Goal: Information Seeking & Learning: Learn about a topic

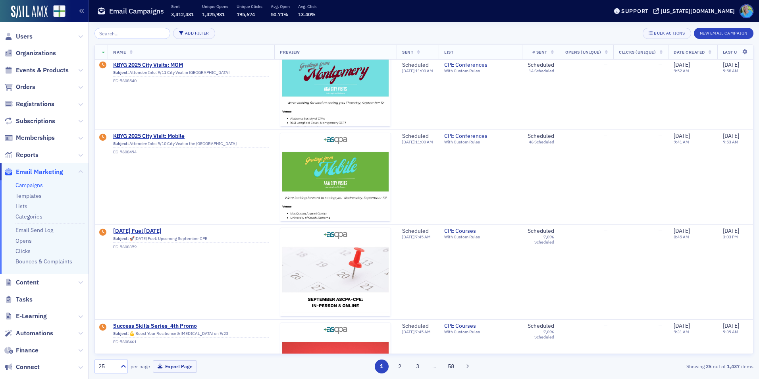
scroll to position [119, 0]
click at [29, 87] on span "Orders" at bounding box center [25, 87] width 19 height 9
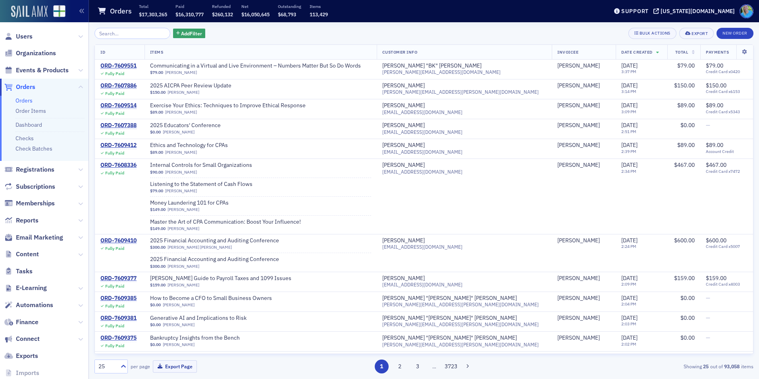
click at [46, 15] on img at bounding box center [29, 12] width 37 height 13
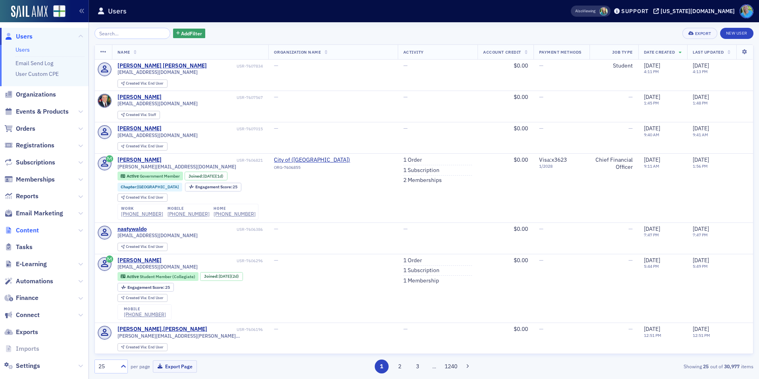
click at [30, 232] on span "Content" at bounding box center [27, 230] width 23 height 9
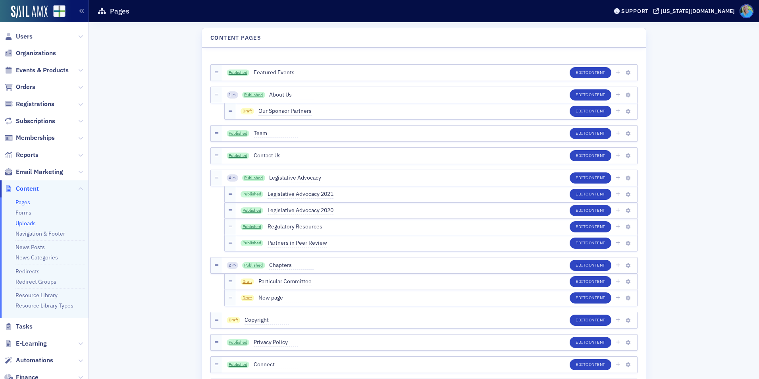
click at [31, 224] on link "Uploads" at bounding box center [25, 223] width 20 height 7
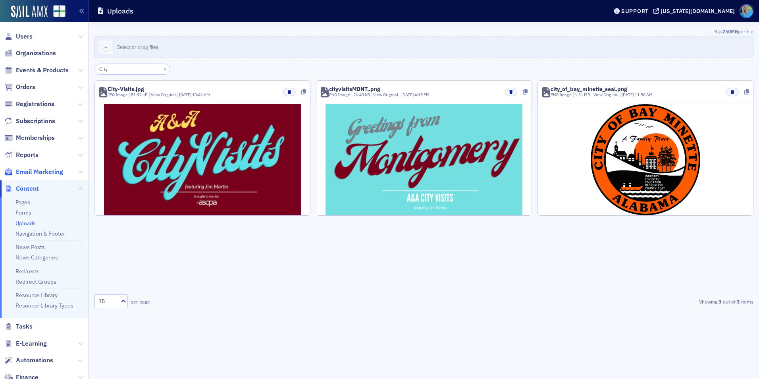
type input "City"
click at [29, 171] on span "Email Marketing" at bounding box center [39, 172] width 47 height 9
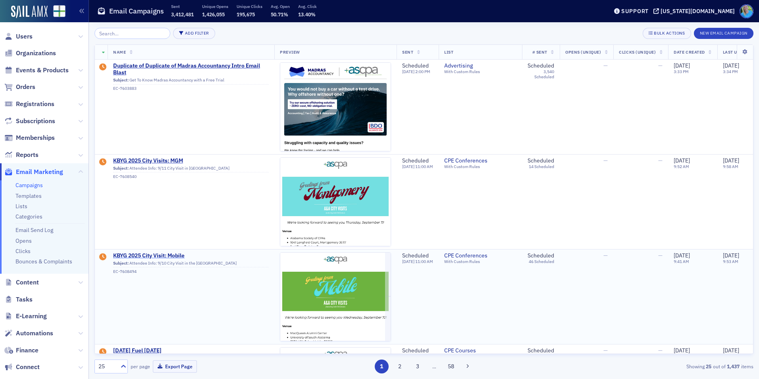
click at [170, 252] on span "KBYG 2025 City Visit: Mobile" at bounding box center [191, 255] width 156 height 7
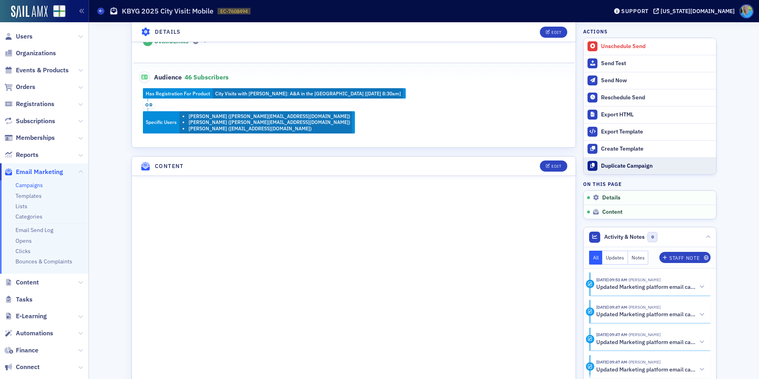
scroll to position [318, 0]
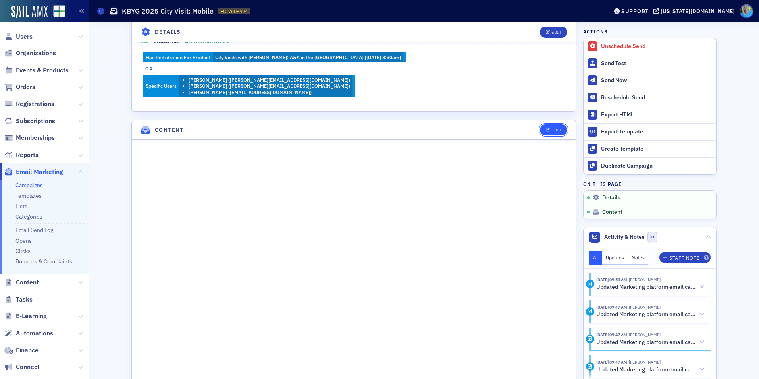
click at [559, 128] on button "Edit" at bounding box center [553, 129] width 27 height 11
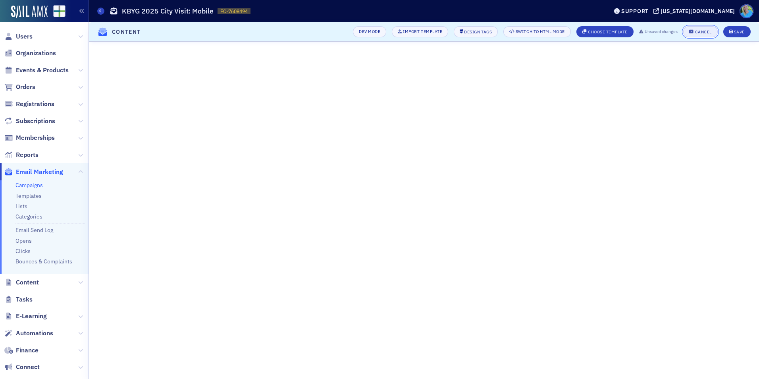
click at [708, 32] on div "Cancel" at bounding box center [703, 32] width 17 height 4
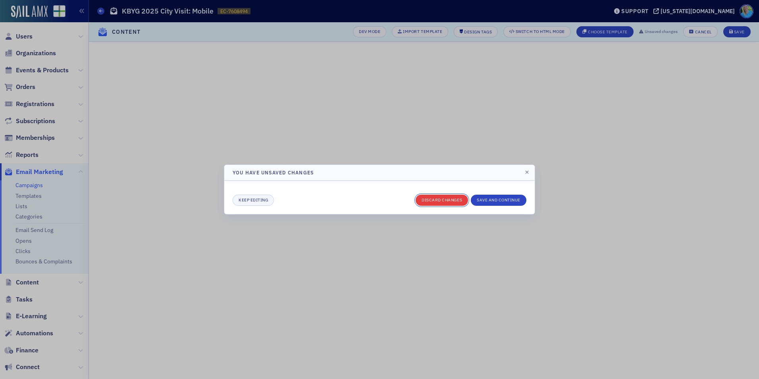
click at [458, 202] on button "Discard changes" at bounding box center [442, 200] width 52 height 11
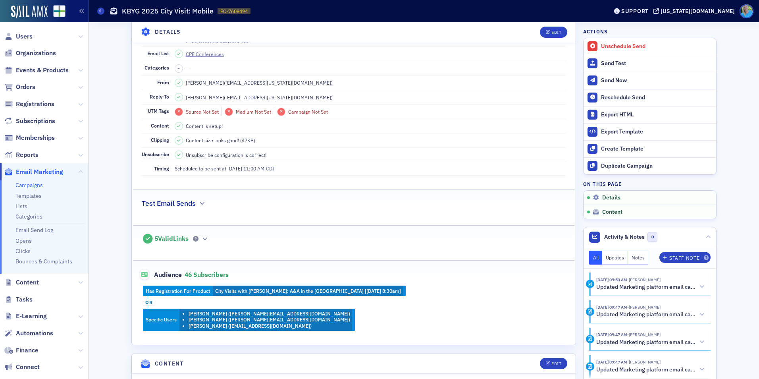
scroll to position [60, 0]
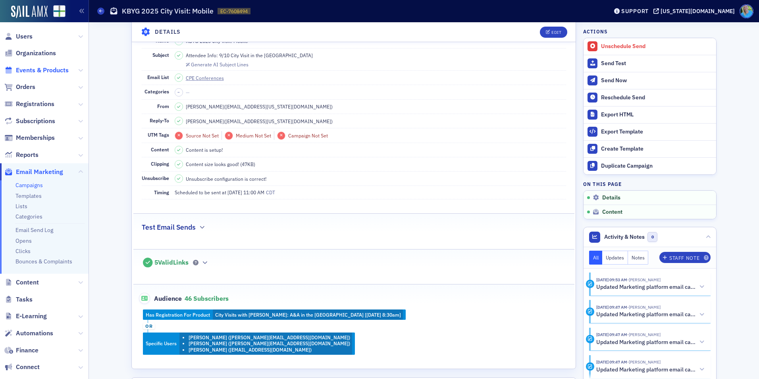
click at [28, 70] on span "Events & Products" at bounding box center [42, 70] width 53 height 9
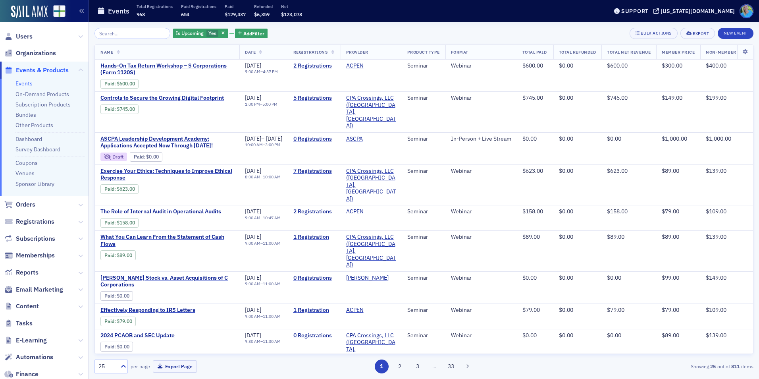
click at [135, 39] on input "search" at bounding box center [133, 33] width 76 height 11
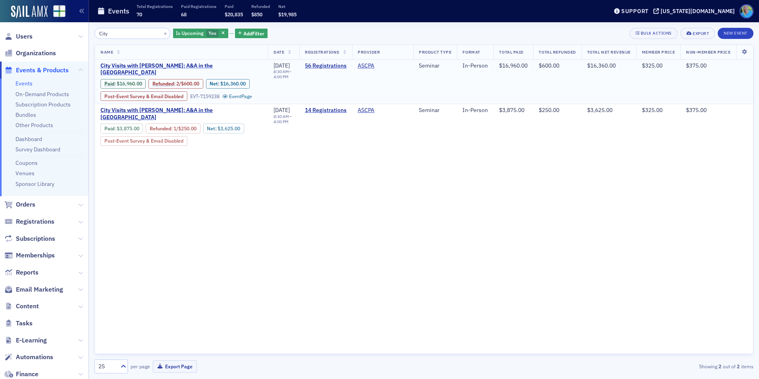
type input "City"
click at [227, 65] on span "City Visits with [PERSON_NAME]: A&A in the [GEOGRAPHIC_DATA]" at bounding box center [181, 69] width 162 height 14
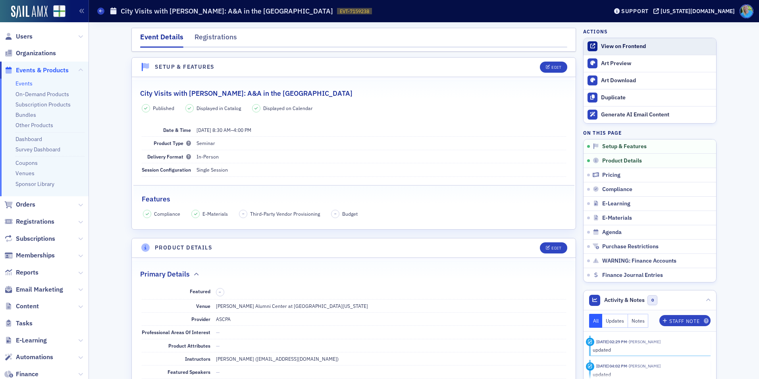
click at [621, 48] on div "View on Frontend" at bounding box center [656, 46] width 111 height 7
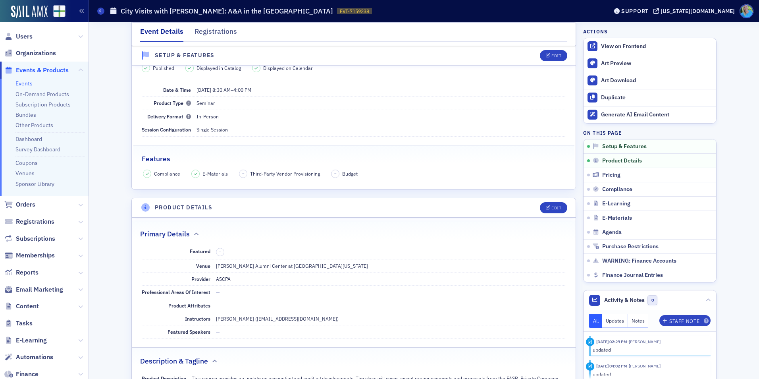
scroll to position [40, 0]
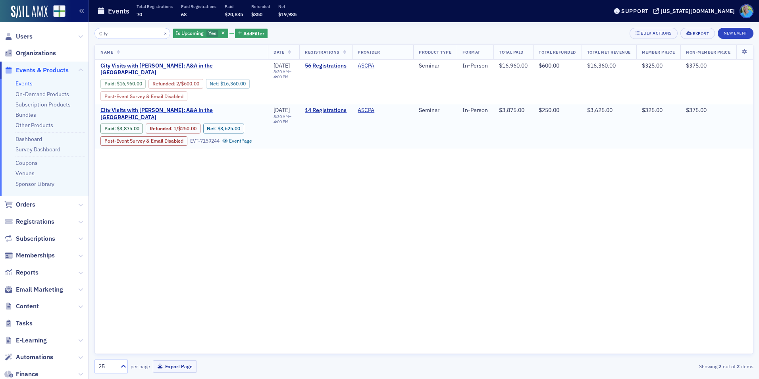
click at [186, 110] on span "City Visits with [PERSON_NAME]: A&A in the [GEOGRAPHIC_DATA]" at bounding box center [181, 114] width 162 height 14
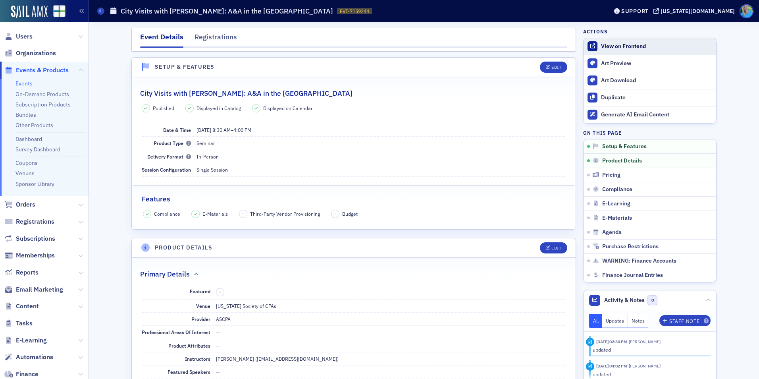
click at [645, 50] on link "View on Frontend" at bounding box center [650, 46] width 133 height 17
click at [34, 15] on img at bounding box center [29, 12] width 37 height 13
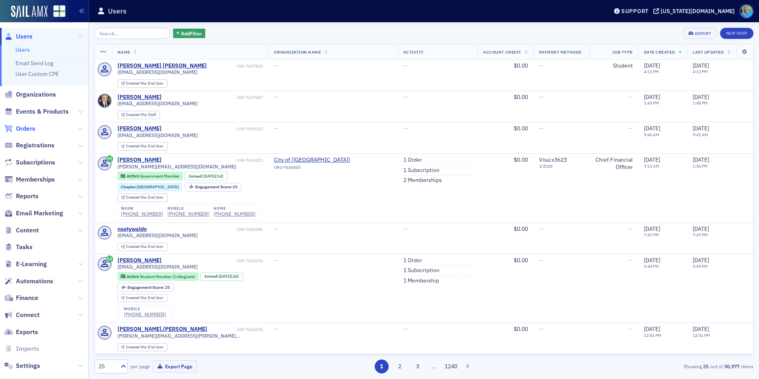
click at [28, 126] on span "Orders" at bounding box center [25, 128] width 19 height 9
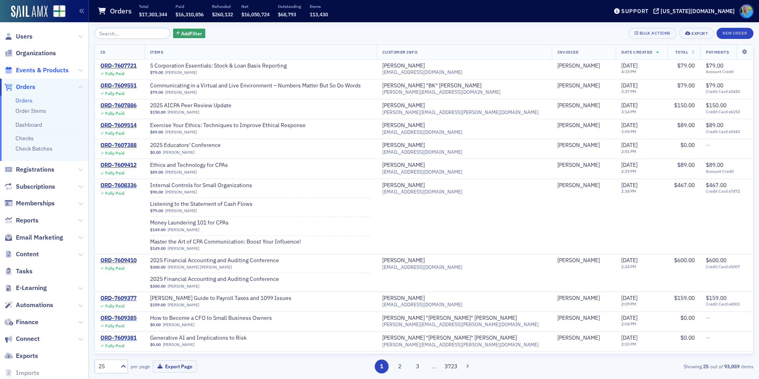
click at [40, 73] on span "Events & Products" at bounding box center [42, 70] width 53 height 9
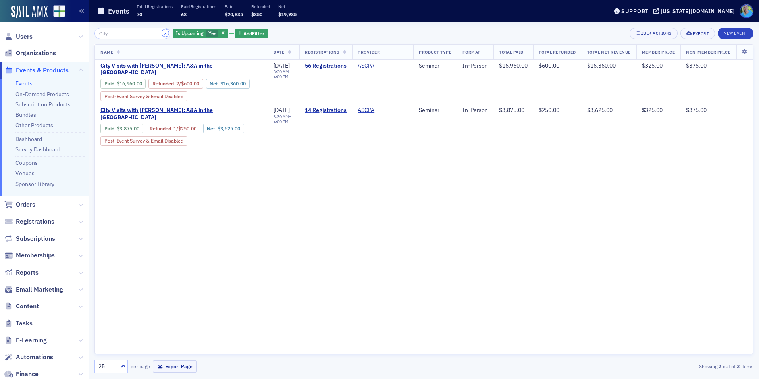
drag, startPoint x: 158, startPoint y: 34, endPoint x: 153, endPoint y: 34, distance: 5.6
click at [162, 34] on button "×" at bounding box center [165, 32] width 7 height 7
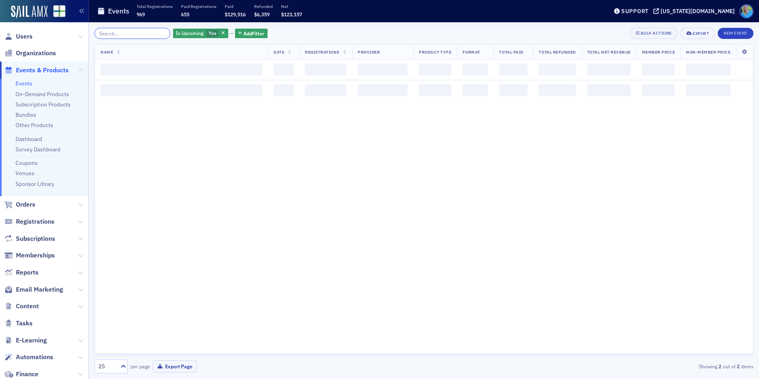
click at [153, 34] on input "search" at bounding box center [133, 33] width 76 height 11
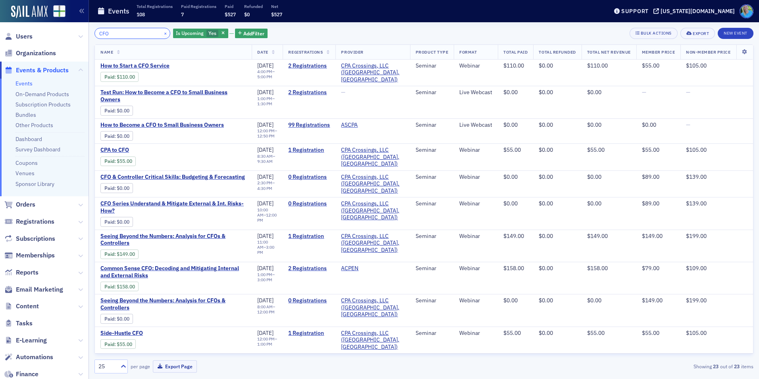
type input "CFO"
click at [162, 32] on button "×" at bounding box center [165, 32] width 7 height 7
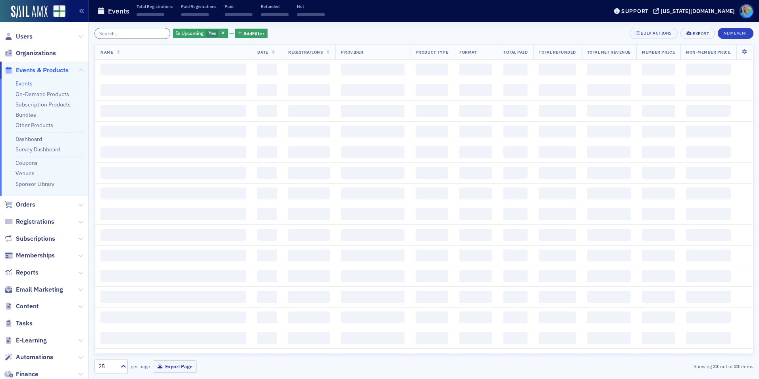
click at [156, 32] on input "search" at bounding box center [133, 33] width 76 height 11
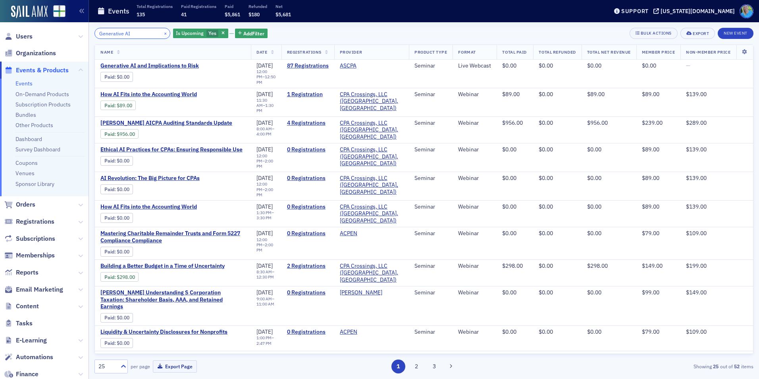
type input "Generative AI"
click at [162, 31] on button "×" at bounding box center [165, 32] width 7 height 7
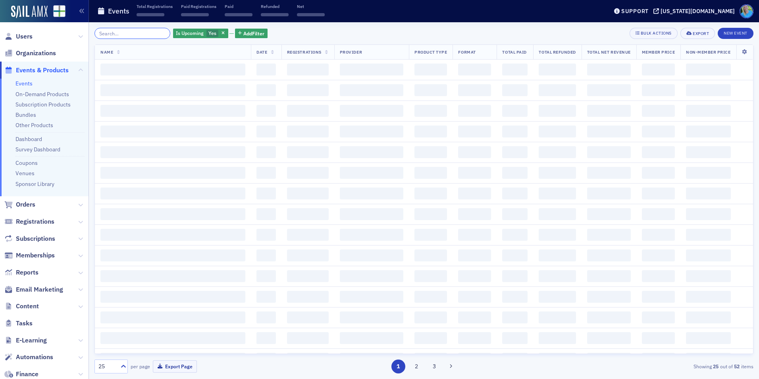
click at [147, 35] on input "search" at bounding box center [133, 33] width 76 height 11
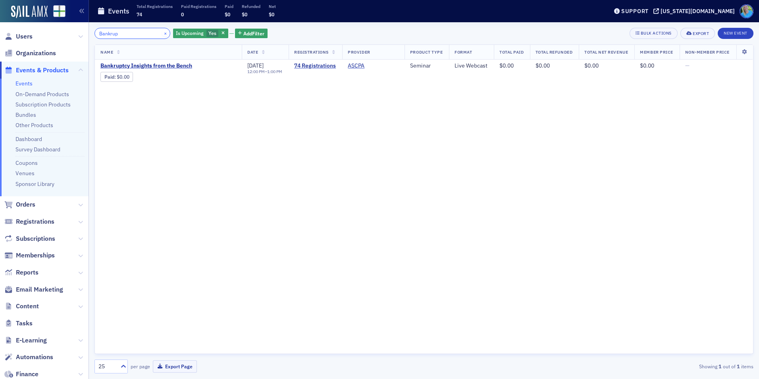
type input "Bankrup"
click at [162, 30] on button "×" at bounding box center [165, 32] width 7 height 7
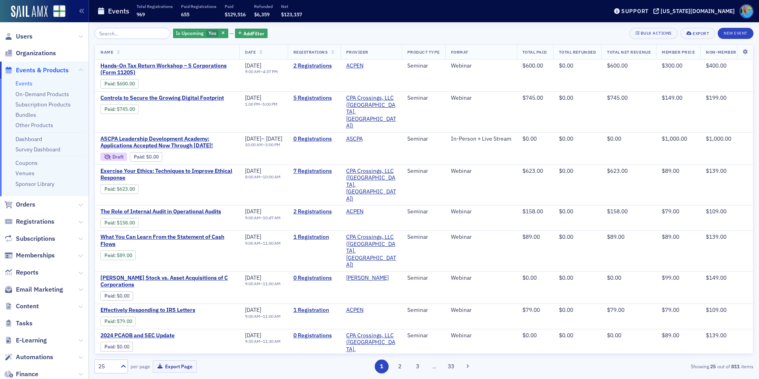
click at [27, 199] on span "Orders" at bounding box center [44, 204] width 89 height 17
click at [27, 201] on span "Orders" at bounding box center [25, 204] width 19 height 9
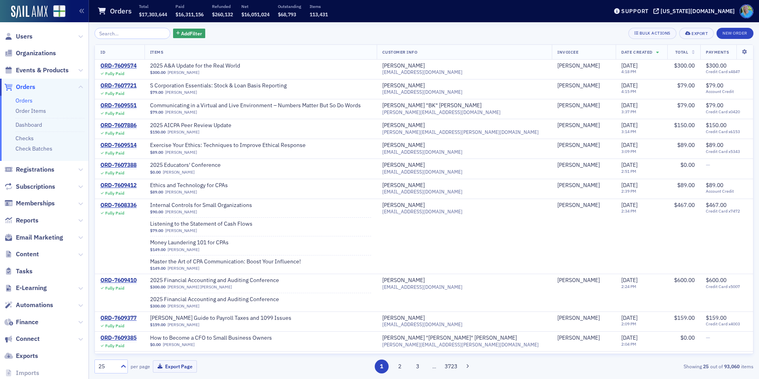
click at [47, 75] on span "Events & Products" at bounding box center [44, 70] width 89 height 17
click at [48, 72] on span "Events & Products" at bounding box center [42, 70] width 53 height 9
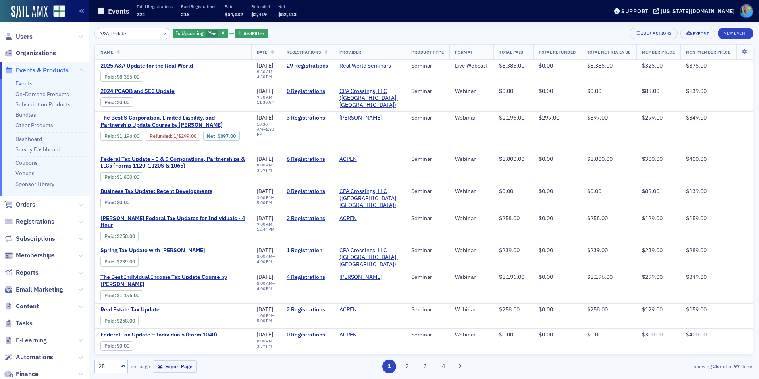
type input "A&A Update"
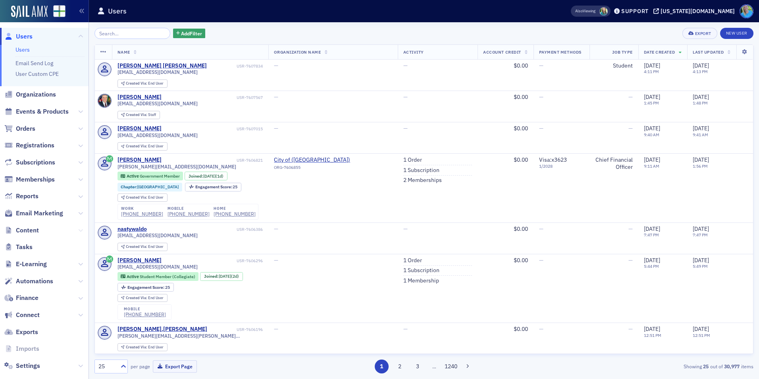
click at [78, 229] on icon at bounding box center [80, 230] width 5 height 5
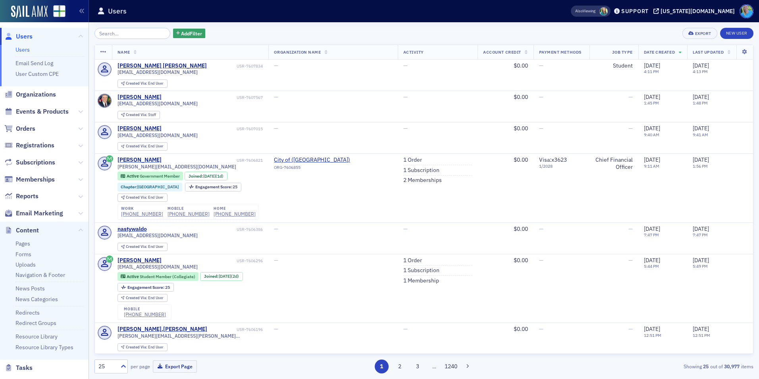
click at [38, 261] on li "Uploads" at bounding box center [49, 265] width 69 height 8
click at [33, 263] on link "Uploads" at bounding box center [25, 264] width 20 height 7
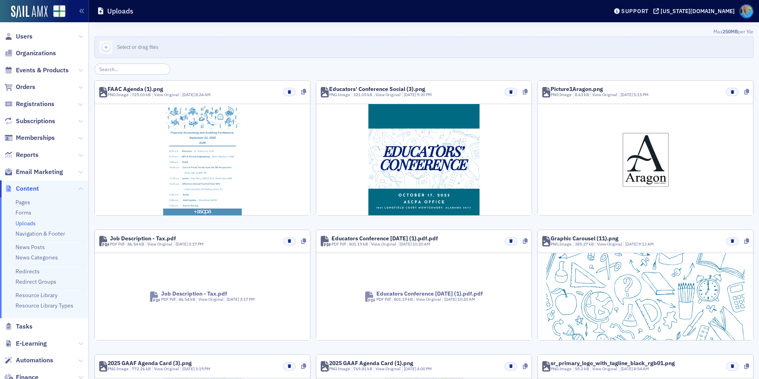
click at [143, 70] on input "search" at bounding box center [133, 69] width 76 height 11
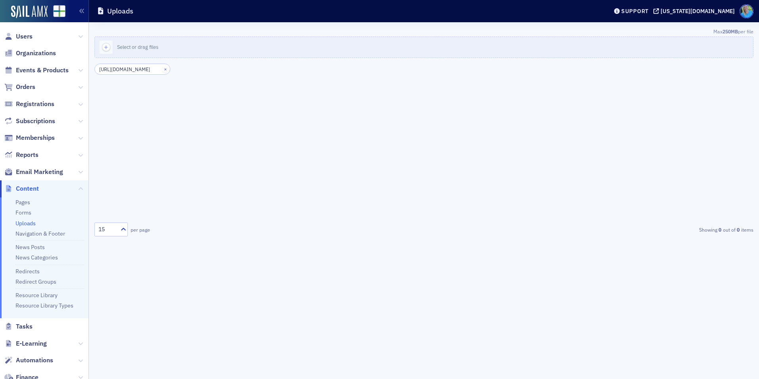
type input "https://cdn.sailamx.com/6/marketing_platform/uploads/2436c3d38e177af04fe2f19e92…"
click at [162, 70] on button "×" at bounding box center [165, 68] width 7 height 7
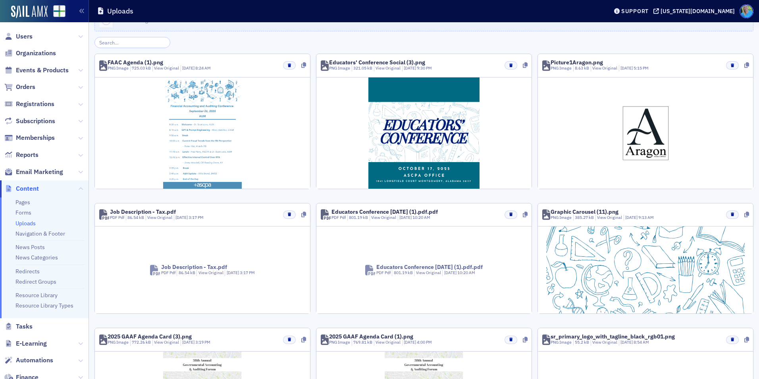
scroll to position [0, 0]
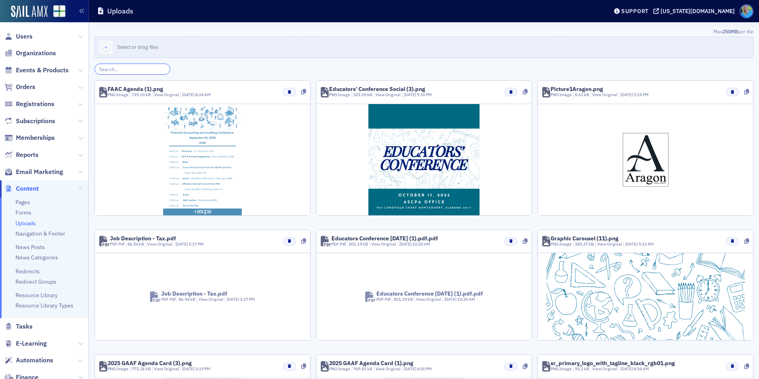
click at [151, 69] on input "search" at bounding box center [133, 69] width 76 height 11
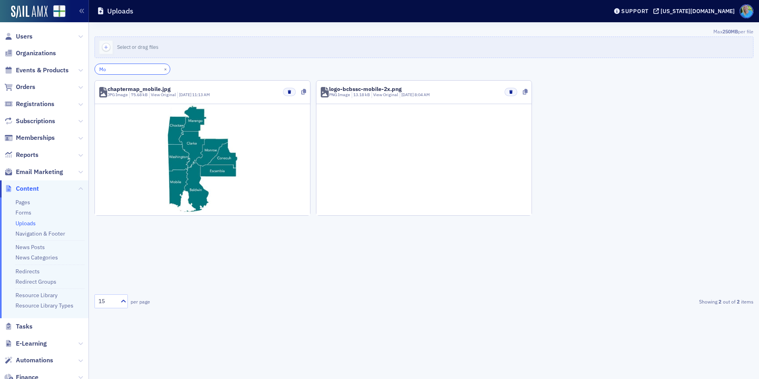
type input "M"
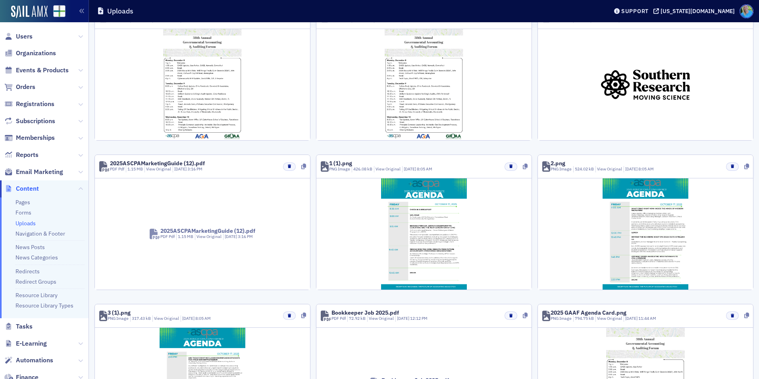
scroll to position [443, 0]
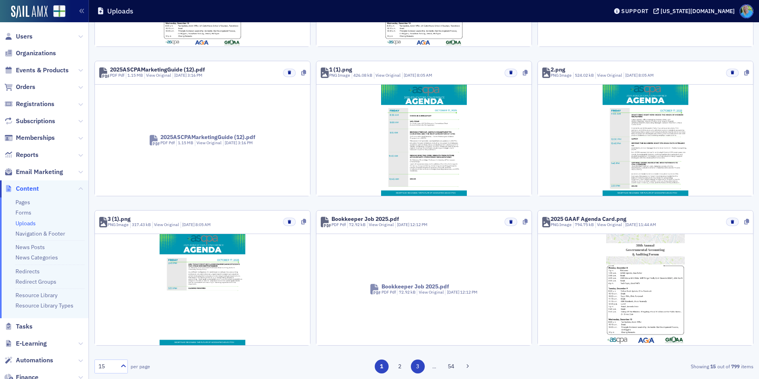
click at [413, 367] on button "3" at bounding box center [418, 366] width 14 height 14
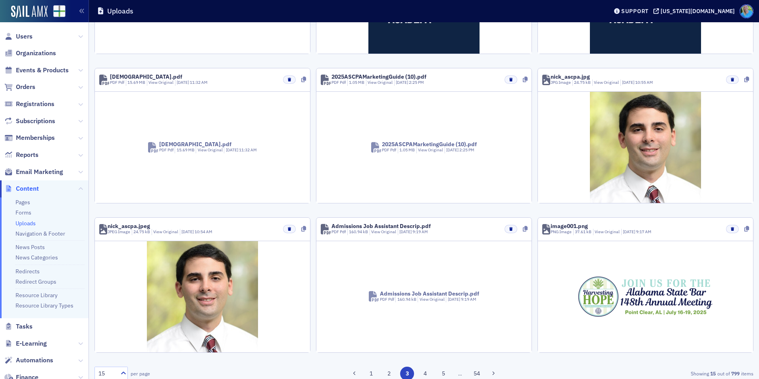
scroll to position [467, 0]
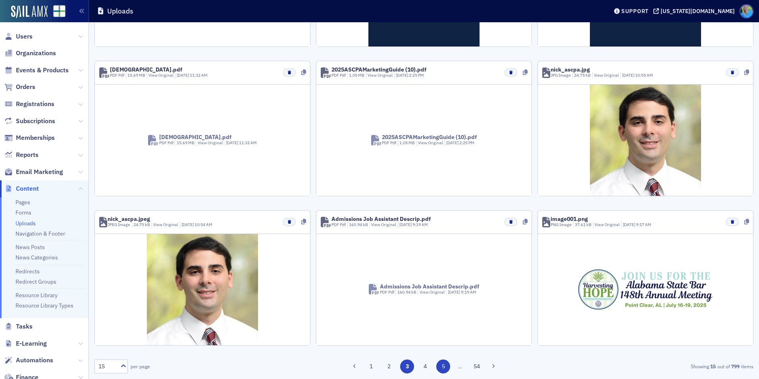
click at [440, 364] on button "5" at bounding box center [443, 366] width 14 height 14
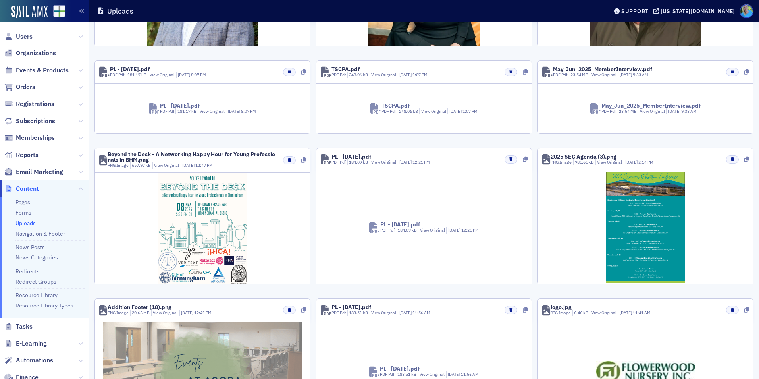
scroll to position [156, 0]
